Goal: Find specific page/section: Find specific page/section

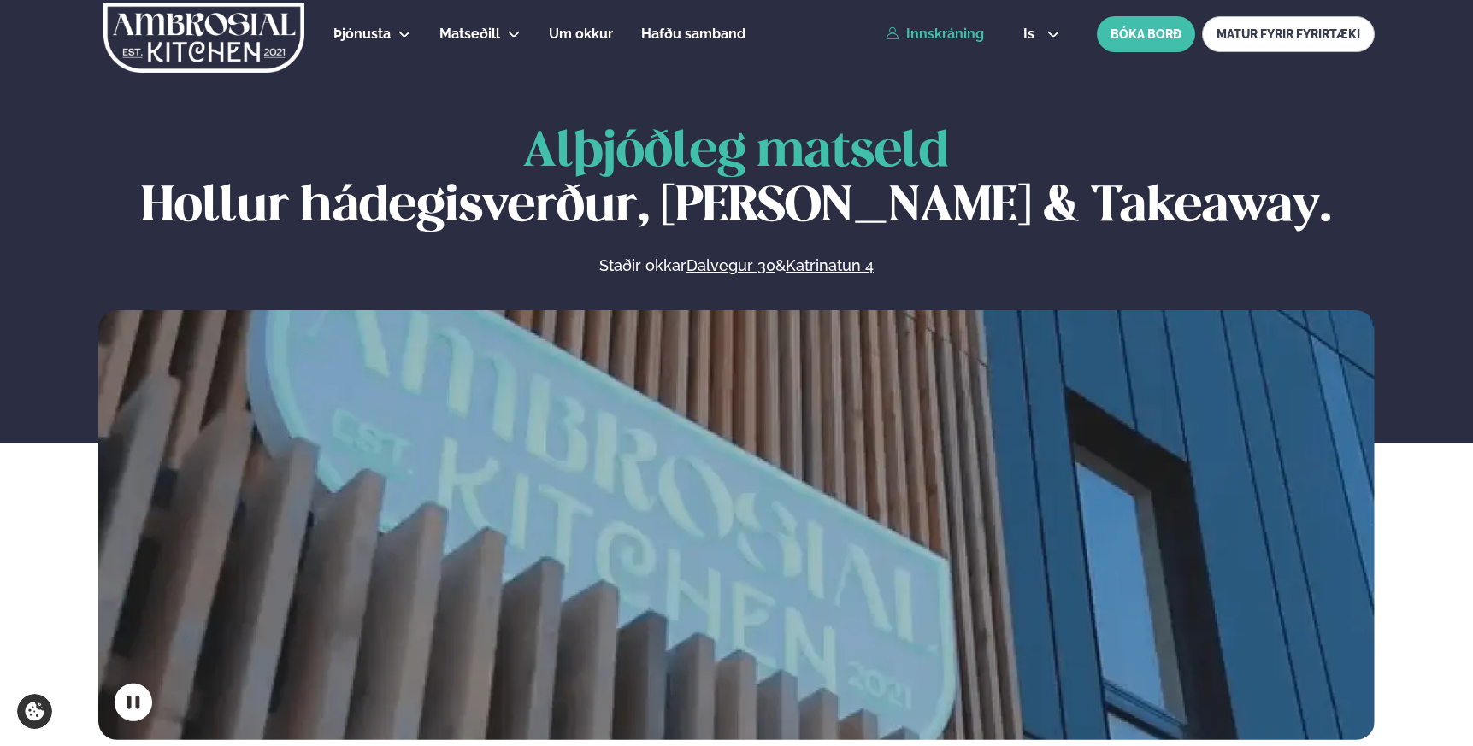
click at [927, 37] on link "Innskráning" at bounding box center [935, 34] width 98 height 15
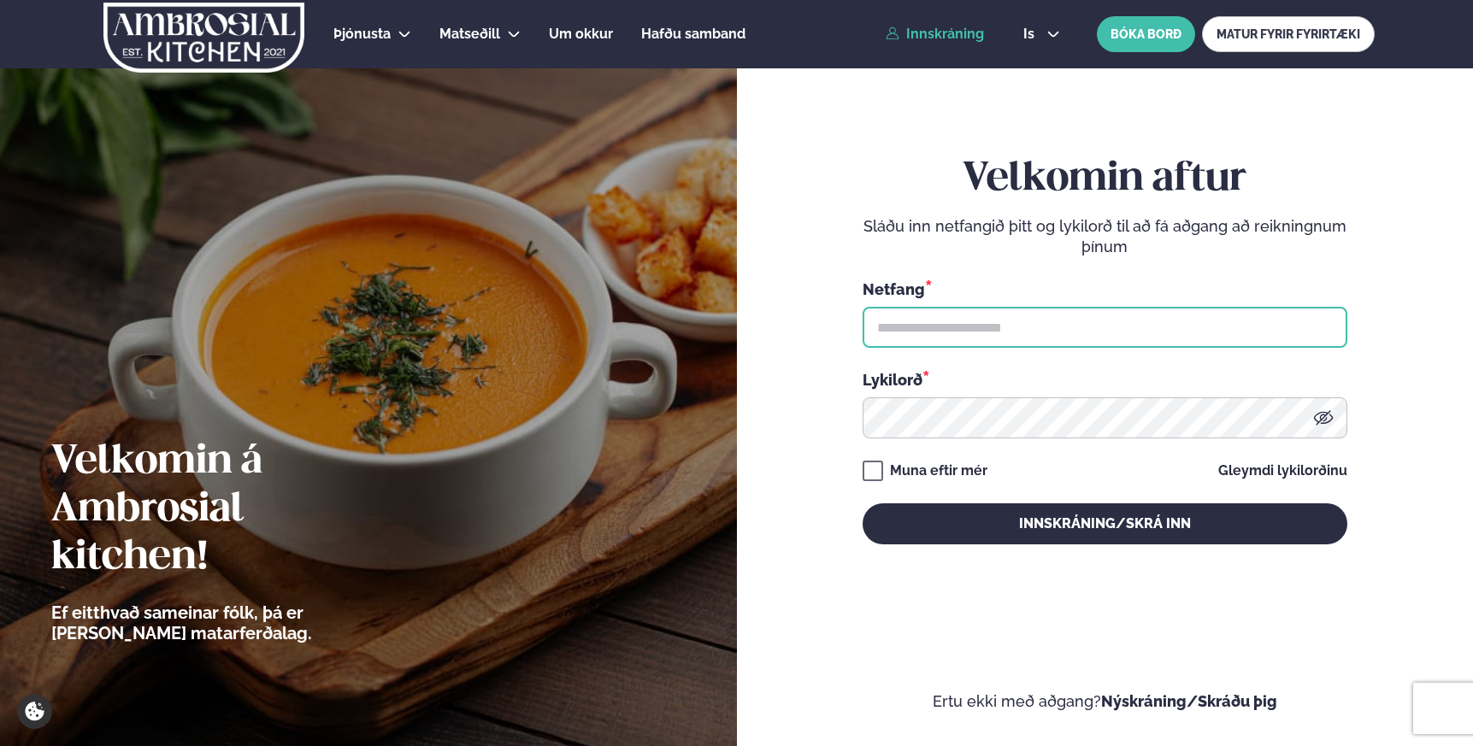
click at [1002, 327] on input "text" at bounding box center [1105, 327] width 485 height 41
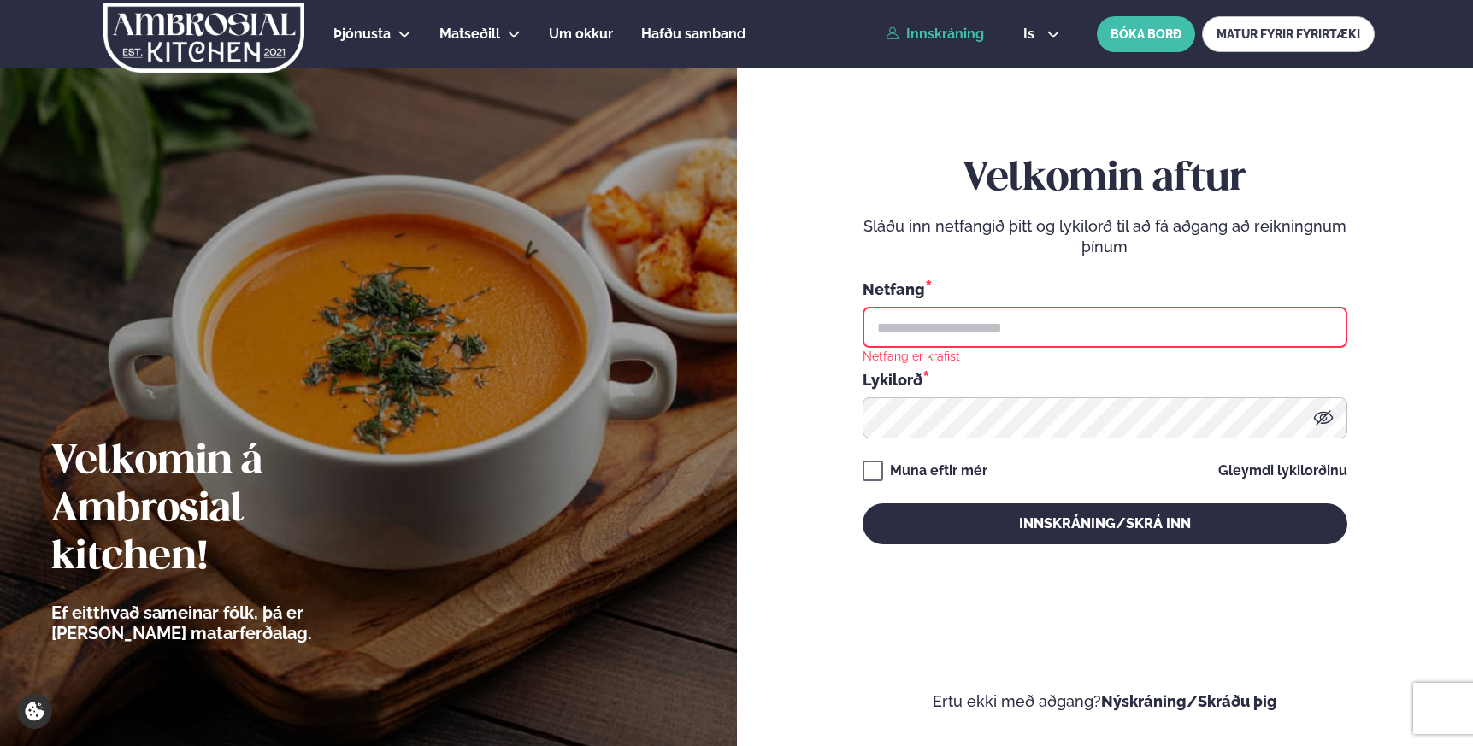
type input "**********"
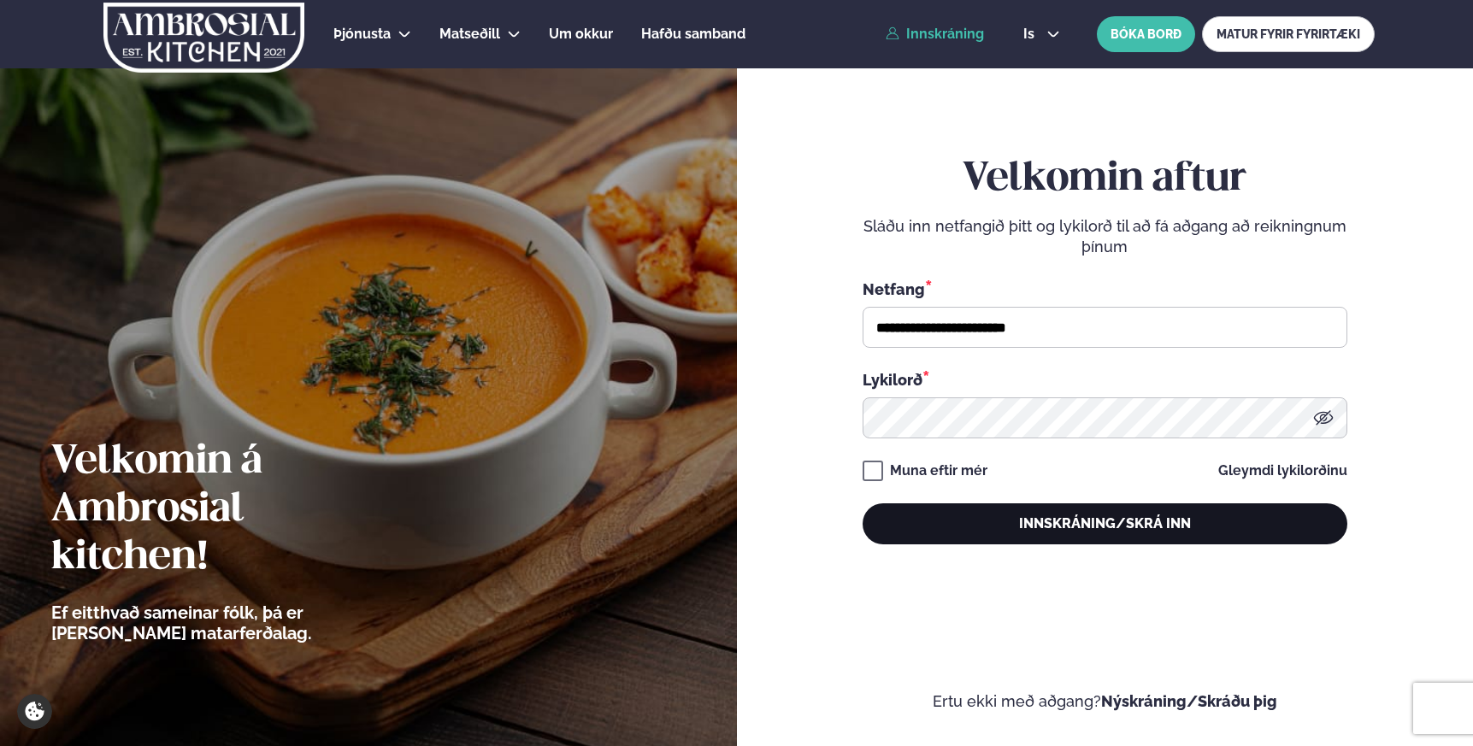
click at [1075, 531] on button "Innskráning/Skrá inn" at bounding box center [1105, 524] width 485 height 41
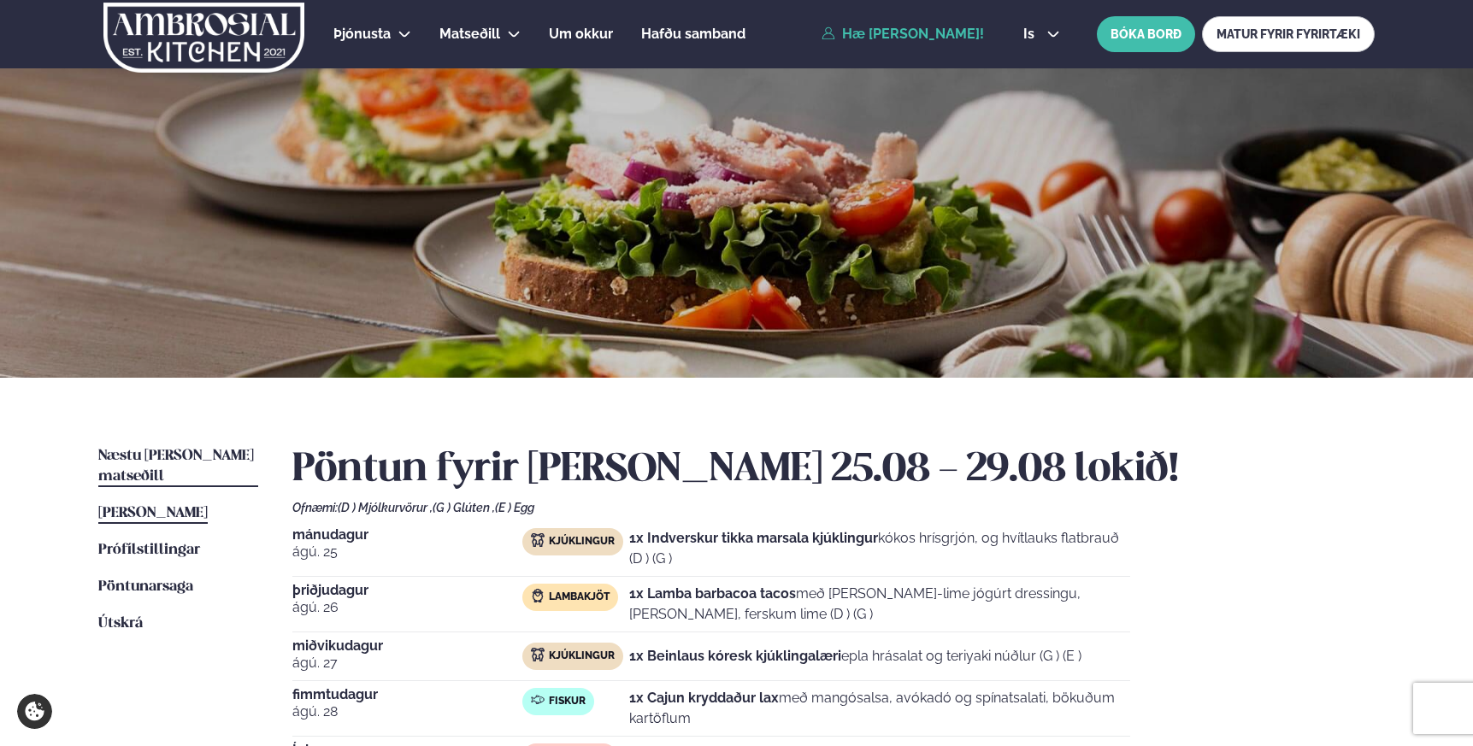
click at [200, 457] on span "Næstu [PERSON_NAME] matseðill" at bounding box center [176, 466] width 156 height 35
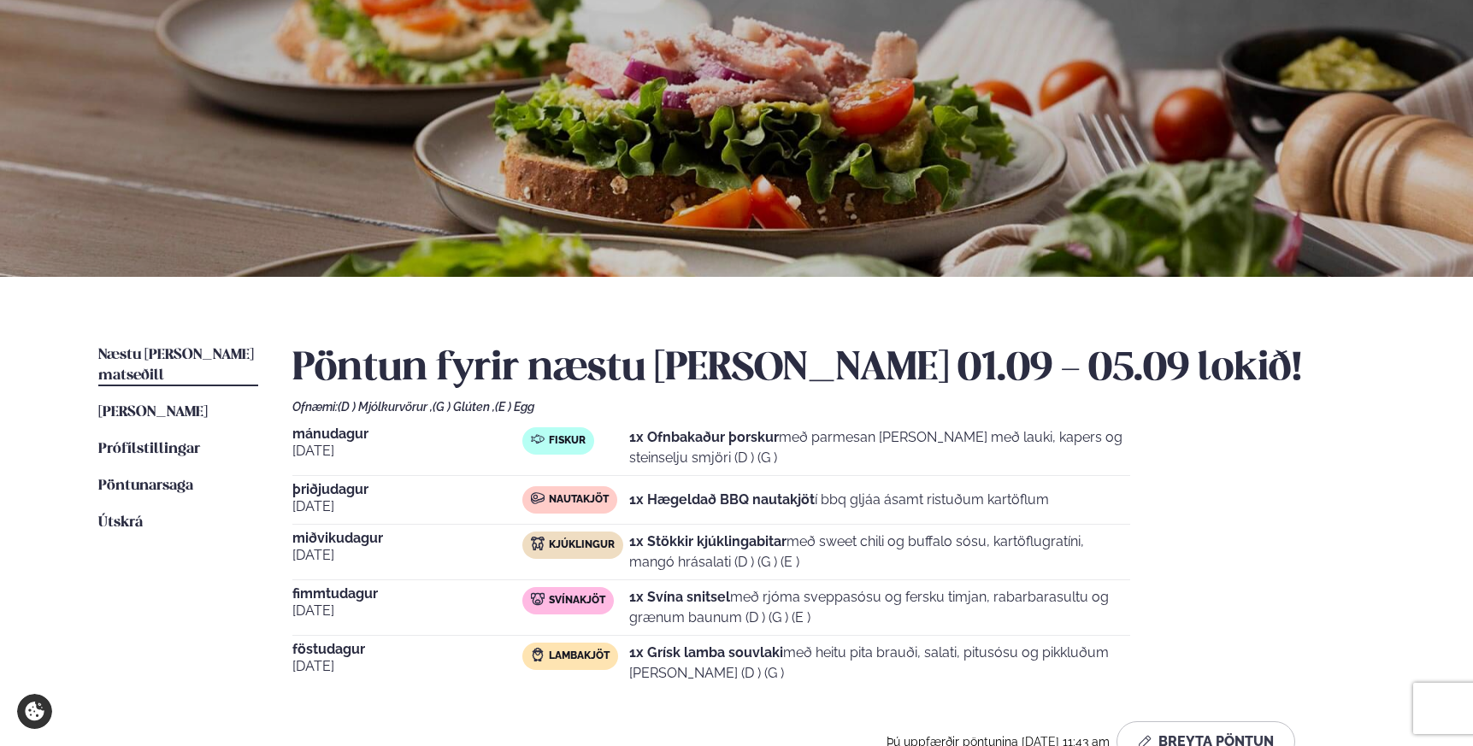
scroll to position [234, 0]
